Goal: Find specific page/section: Find specific page/section

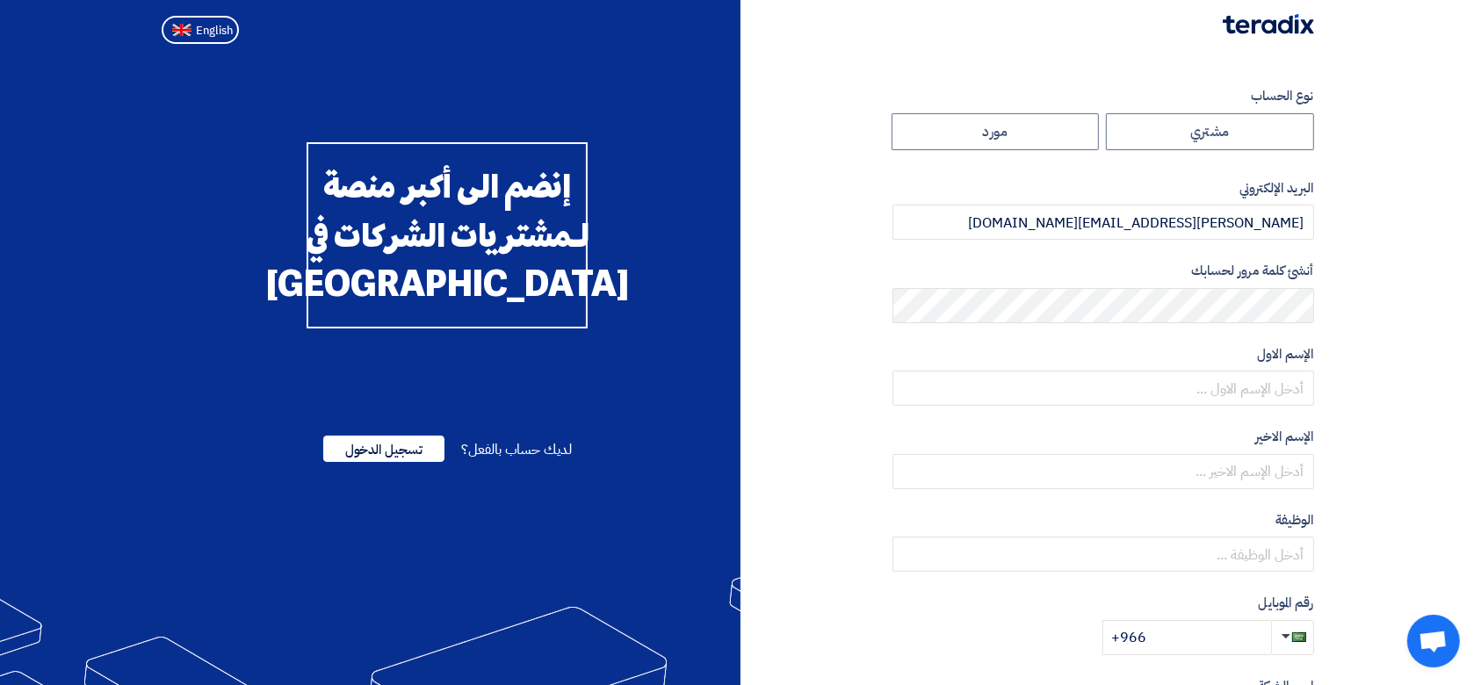
click at [390, 462] on span "تسجيل الدخول" at bounding box center [383, 449] width 121 height 26
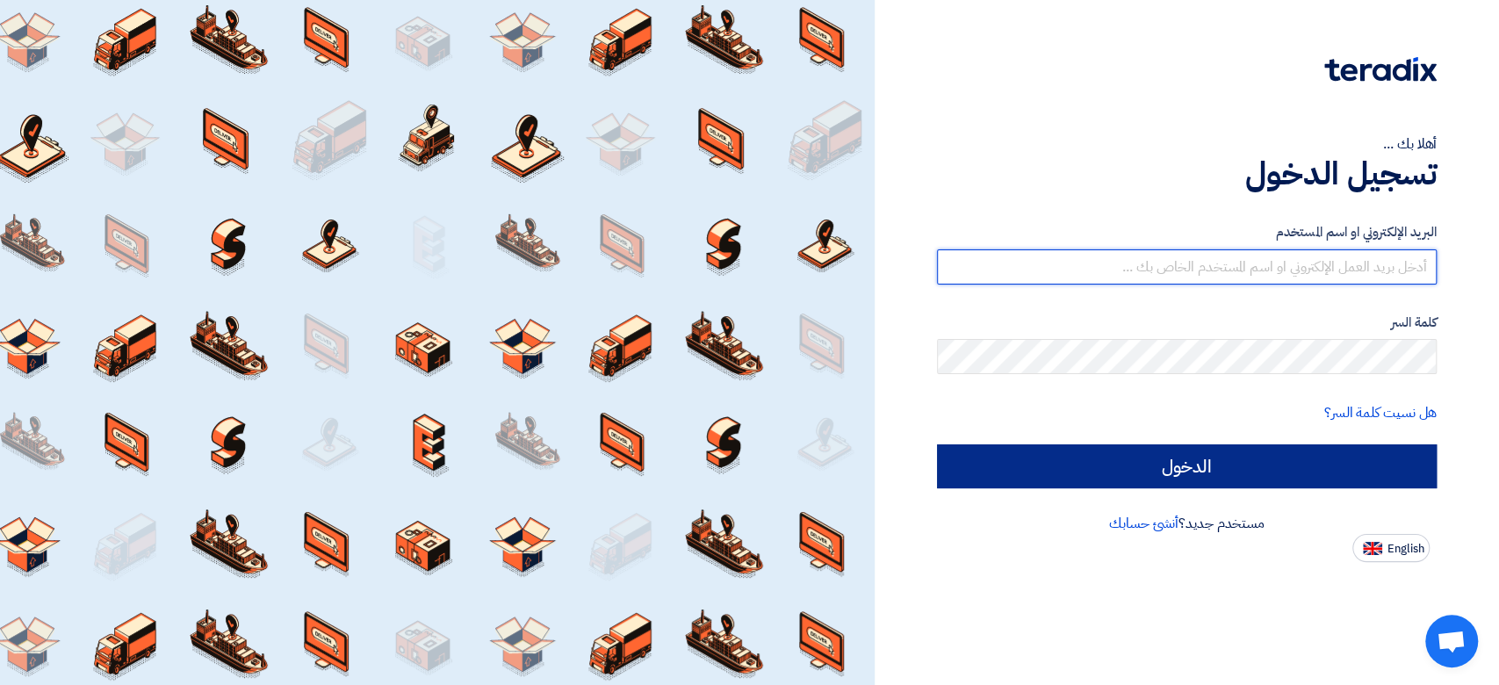
type input "[PERSON_NAME][EMAIL_ADDRESS][DOMAIN_NAME]"
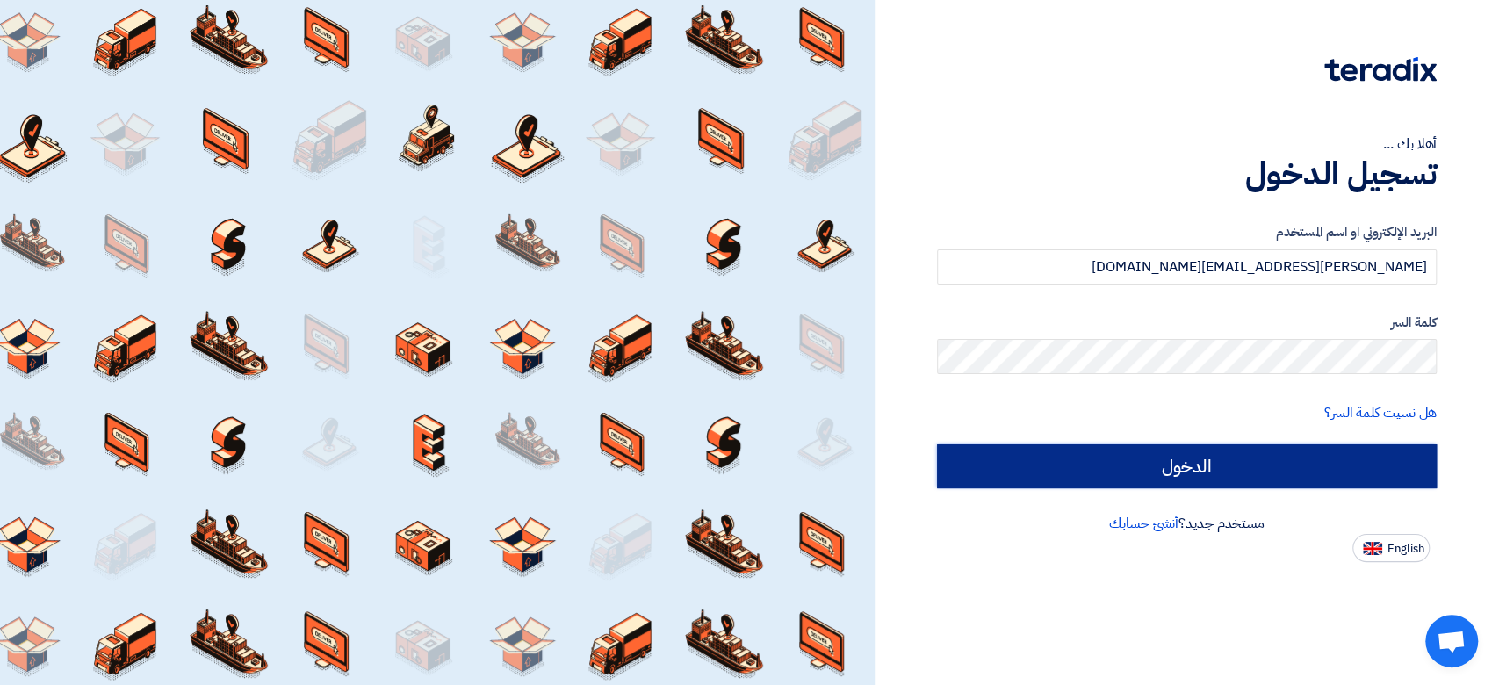
click at [1143, 458] on input "الدخول" at bounding box center [1187, 466] width 500 height 44
type input "Sign in"
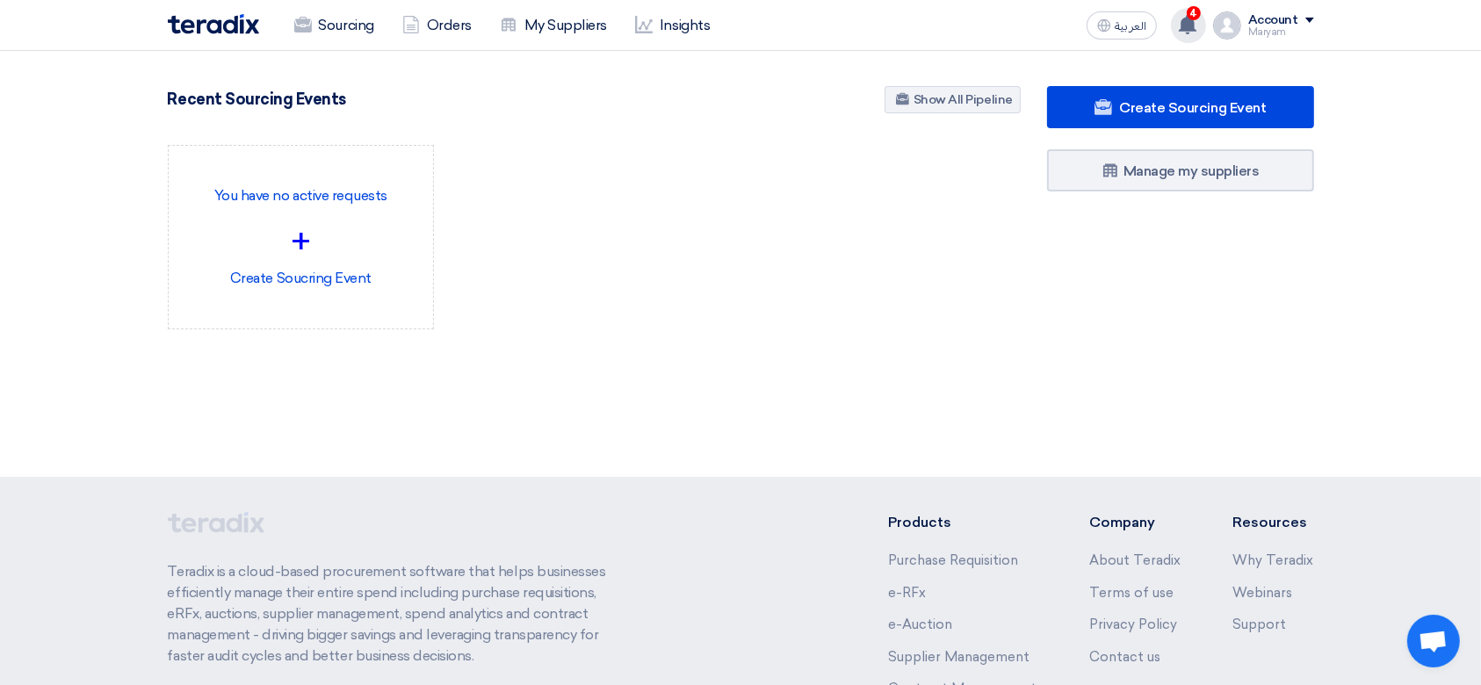
click at [1186, 21] on use at bounding box center [1187, 24] width 18 height 19
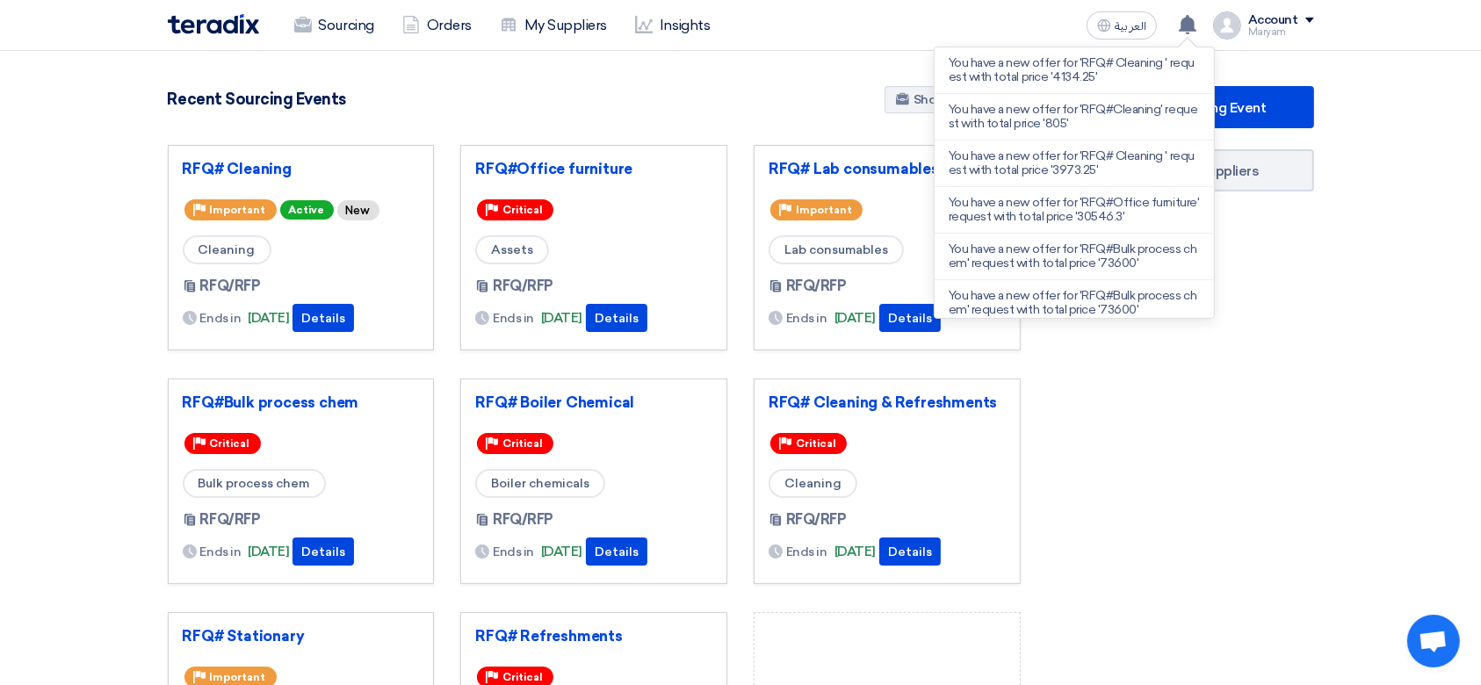
click at [1257, 424] on div "Create Sourcing Event Manage my suppliers" at bounding box center [1180, 487] width 293 height 802
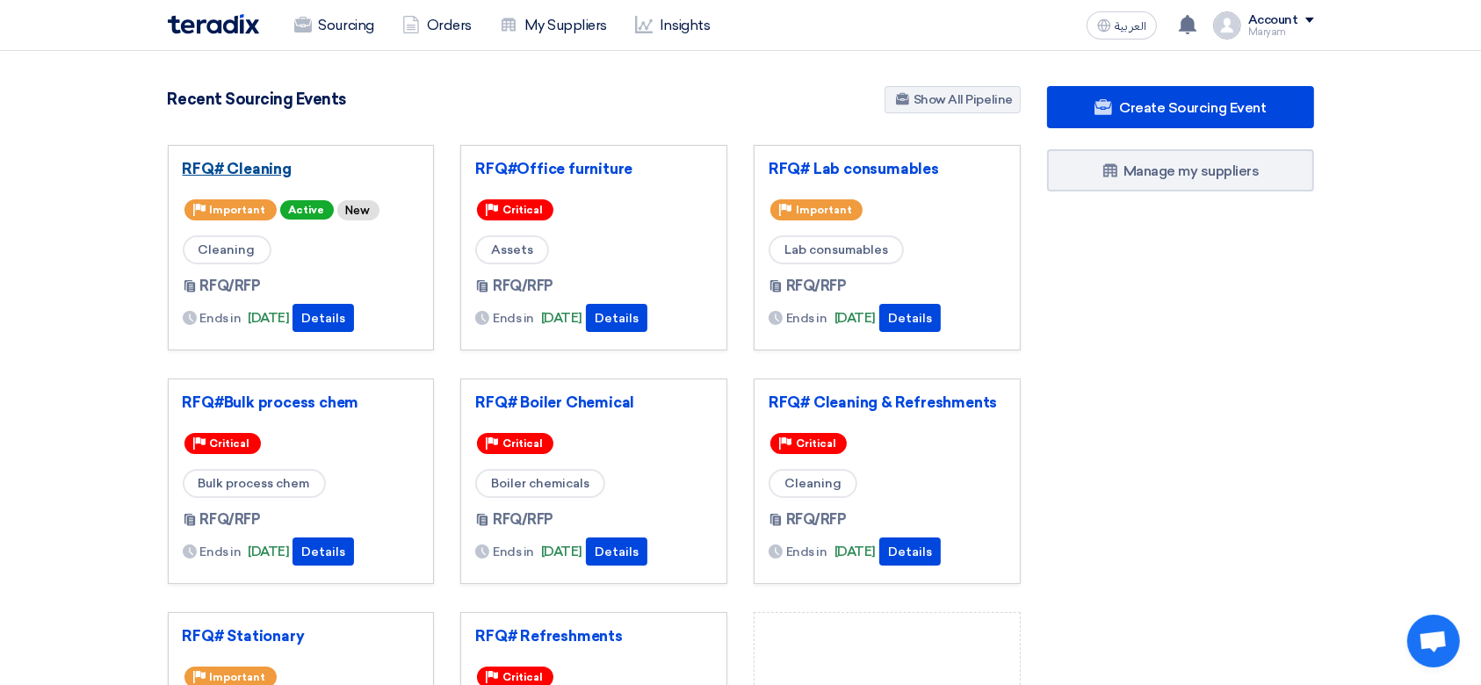
click at [234, 164] on link "RFQ# Cleaning" at bounding box center [301, 169] width 237 height 18
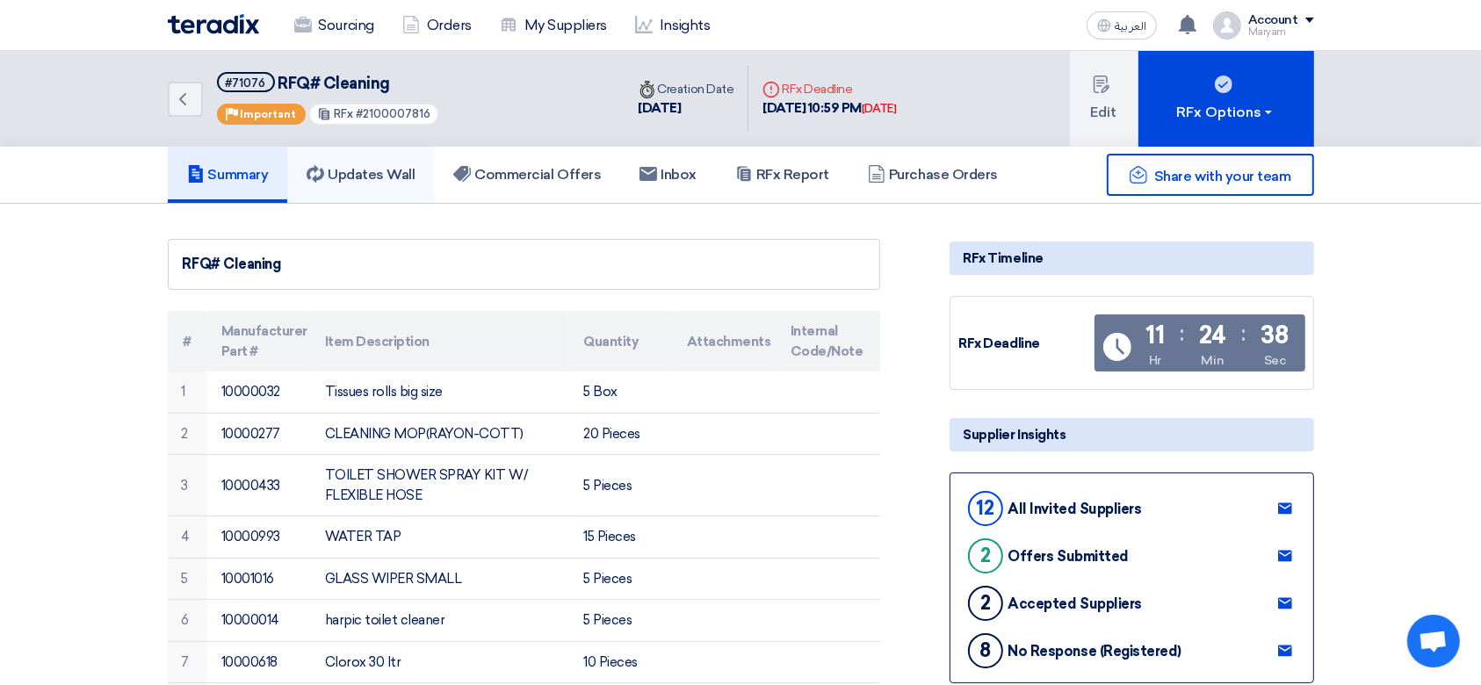
click at [396, 166] on h5 "Updates Wall" at bounding box center [360, 175] width 108 height 18
